Goal: Transaction & Acquisition: Download file/media

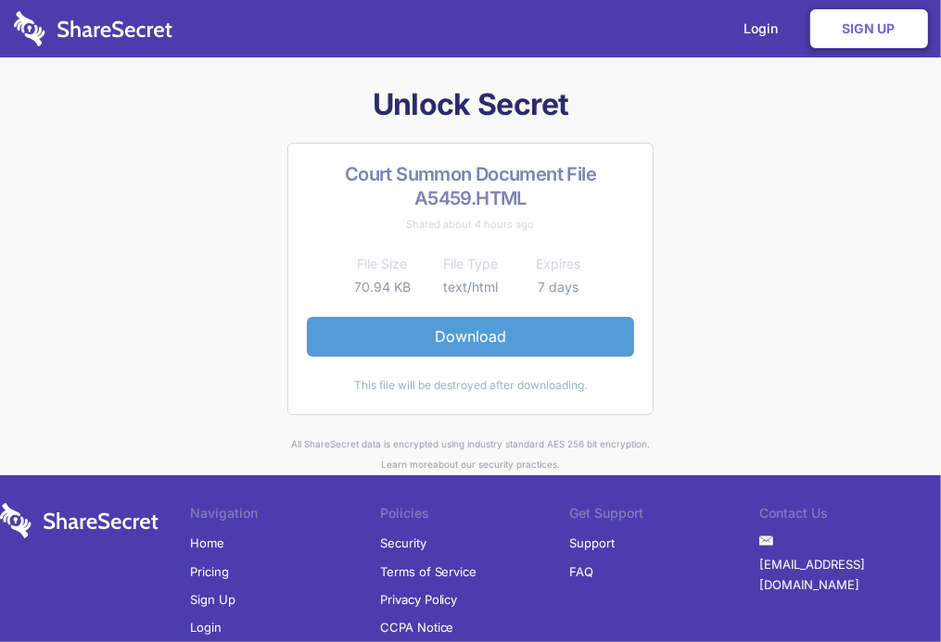
click at [471, 332] on link "Download" at bounding box center [470, 336] width 327 height 39
click at [479, 342] on link "Download" at bounding box center [470, 336] width 327 height 39
